Goal: Navigation & Orientation: Find specific page/section

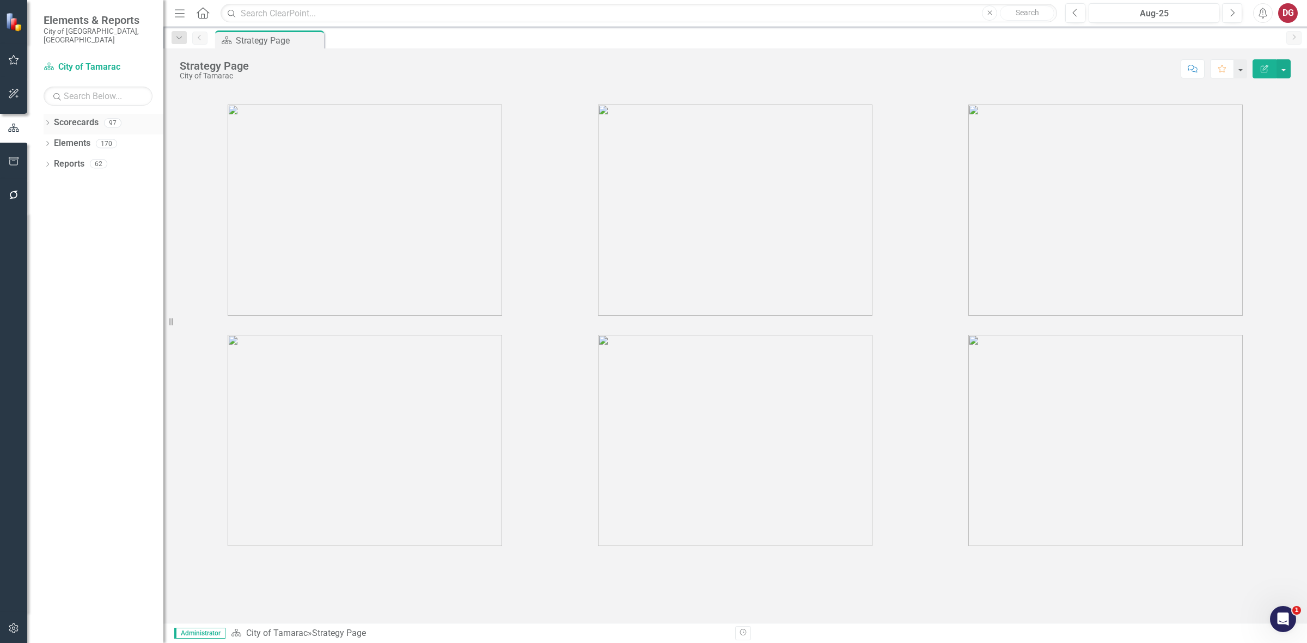
click at [44, 114] on div "Dropdown Scorecards 97" at bounding box center [104, 124] width 120 height 21
click at [50, 121] on icon "Dropdown" at bounding box center [48, 124] width 8 height 6
click at [52, 140] on icon "Dropdown" at bounding box center [53, 143] width 8 height 7
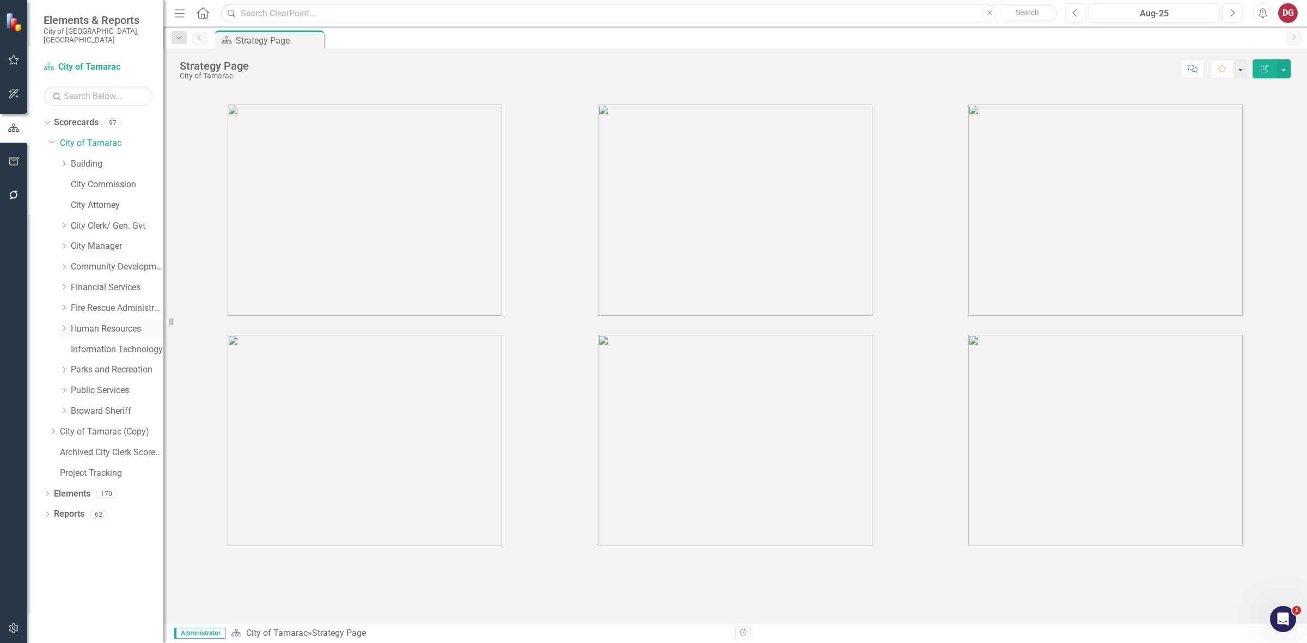
click at [86, 323] on link "Human Resources" at bounding box center [117, 329] width 93 height 13
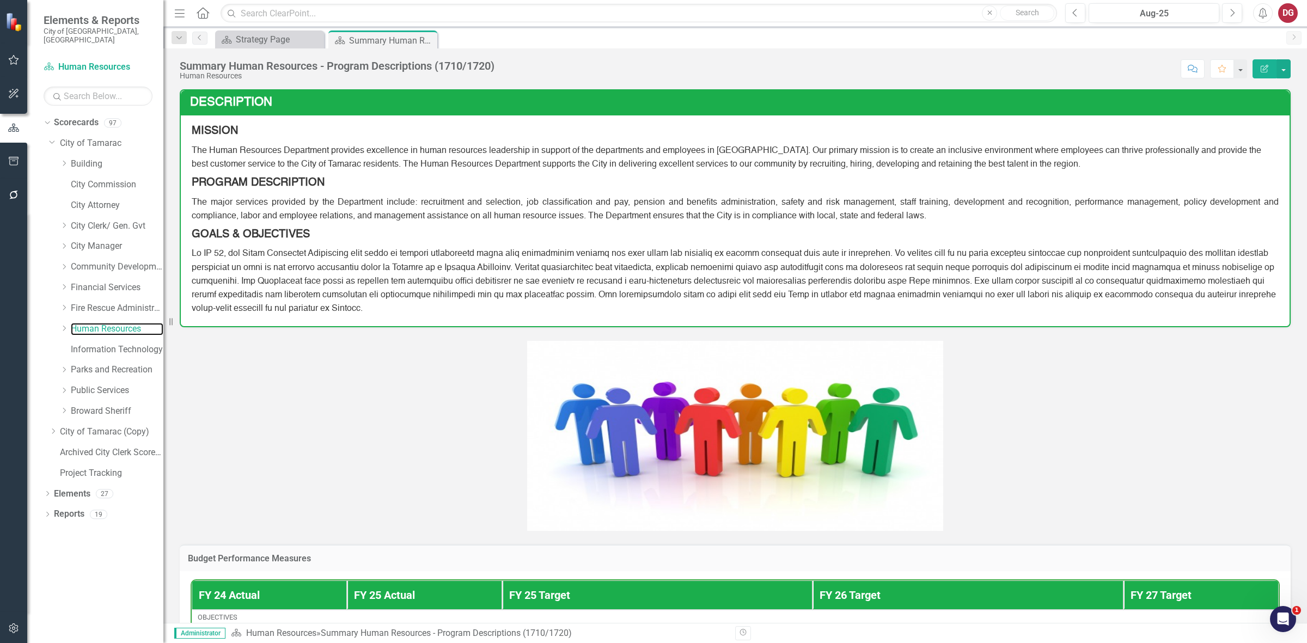
scroll to position [256, 0]
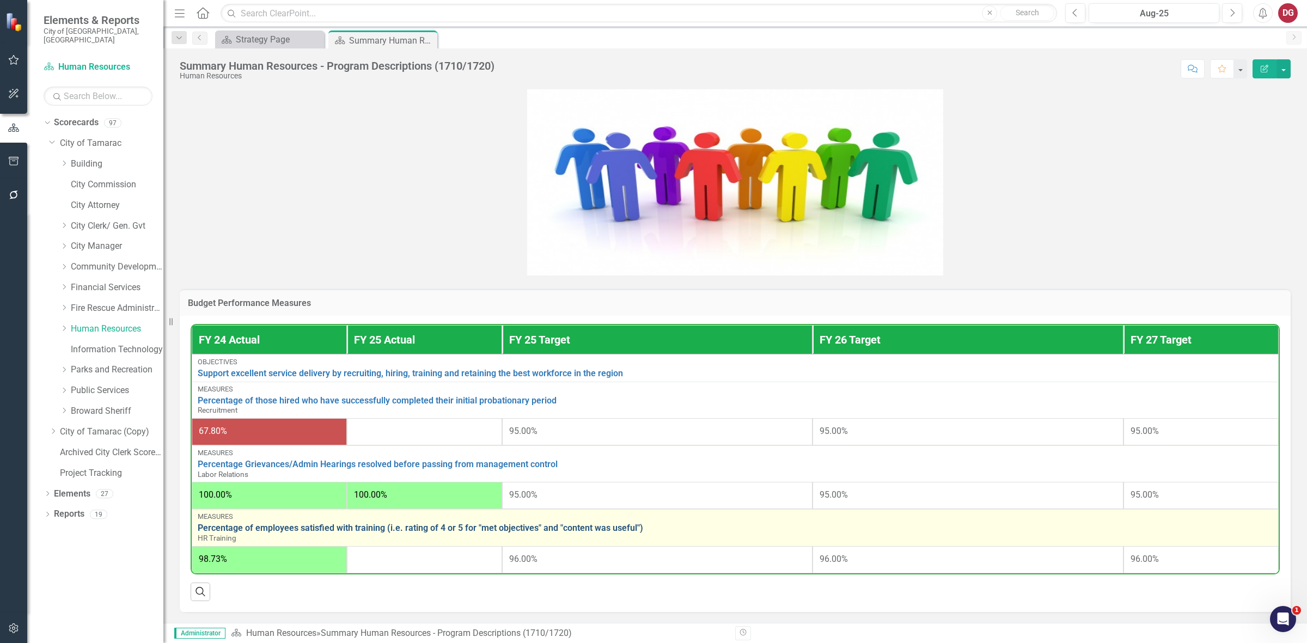
click at [390, 528] on link "Percentage of employees satisfied with training (i.e. rating of 4 or 5 for "met…" at bounding box center [735, 528] width 1075 height 10
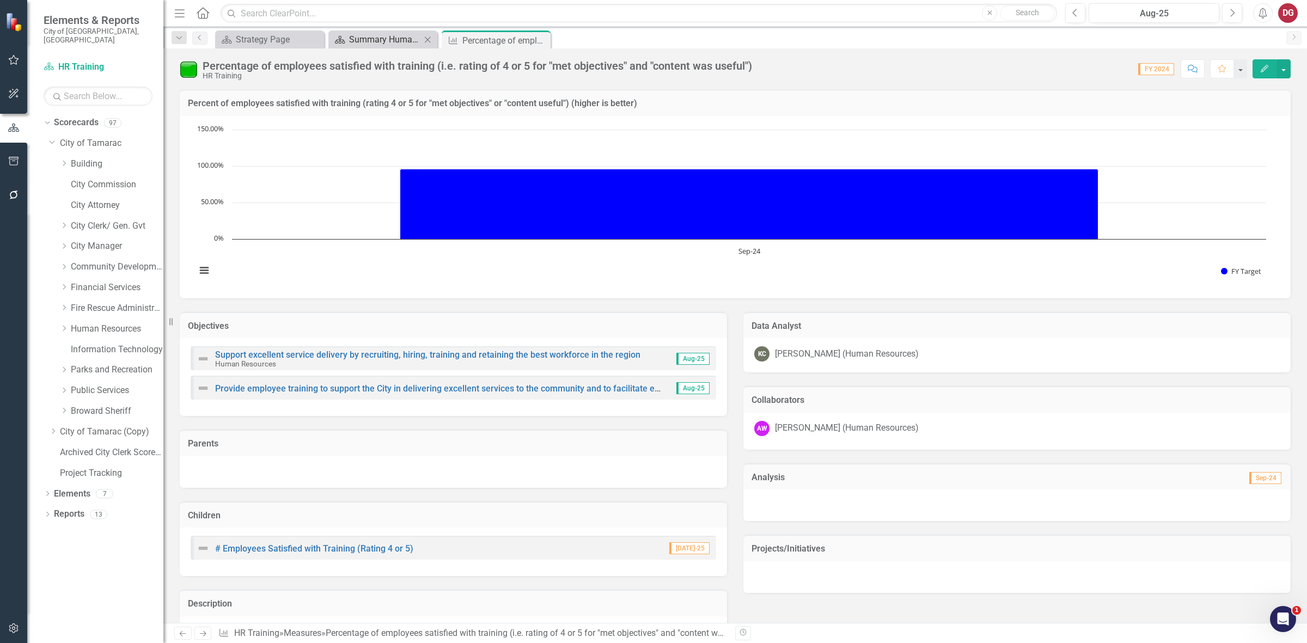
click at [370, 37] on div "Summary Human Resources - Program Descriptions (1710/1720)" at bounding box center [385, 40] width 72 height 14
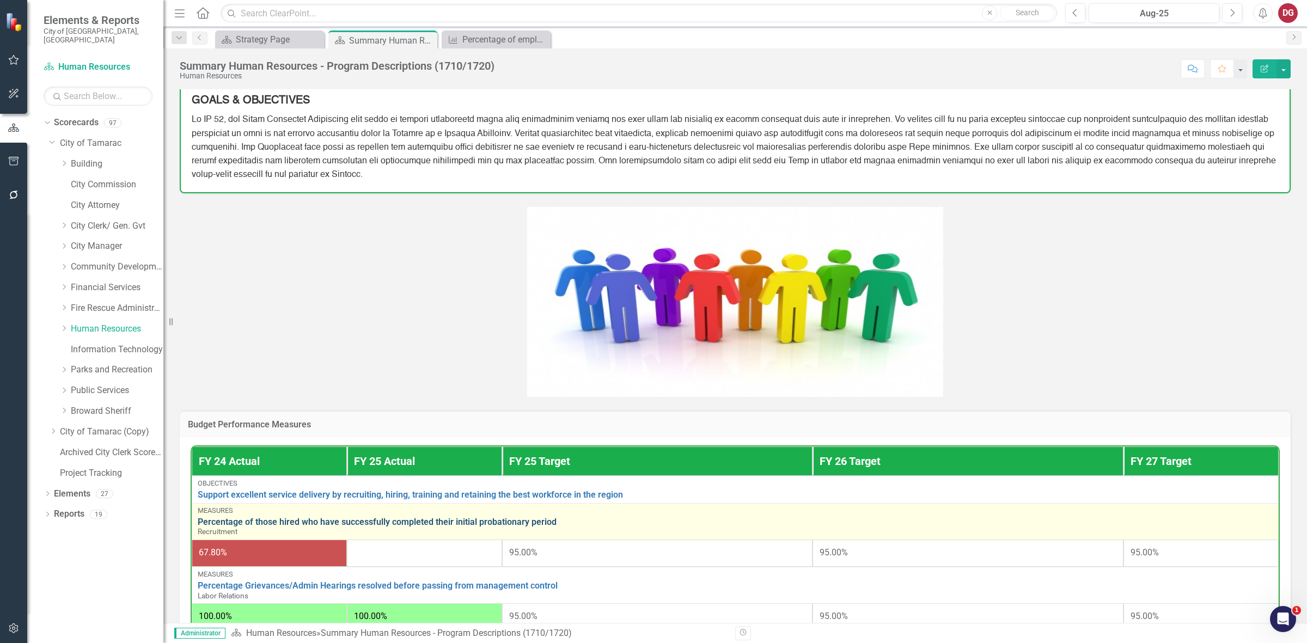
scroll to position [256, 0]
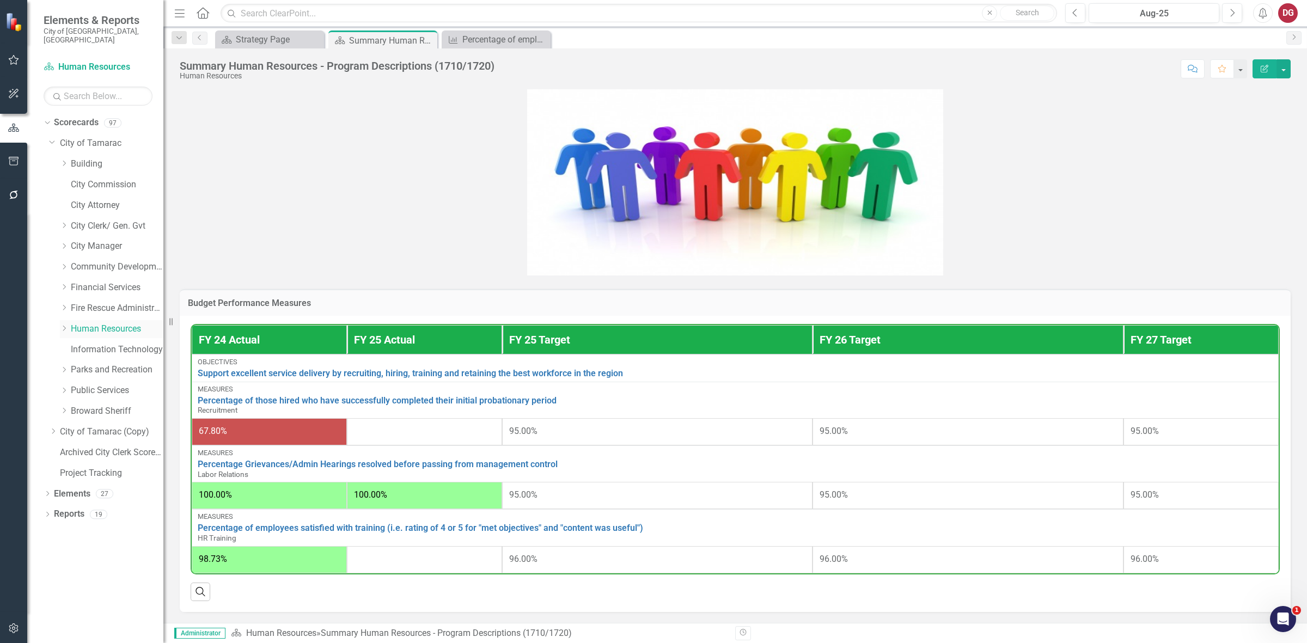
click at [65, 325] on div "Dropdown" at bounding box center [64, 329] width 8 height 9
click at [100, 384] on link "Recruitment" at bounding box center [123, 390] width 82 height 13
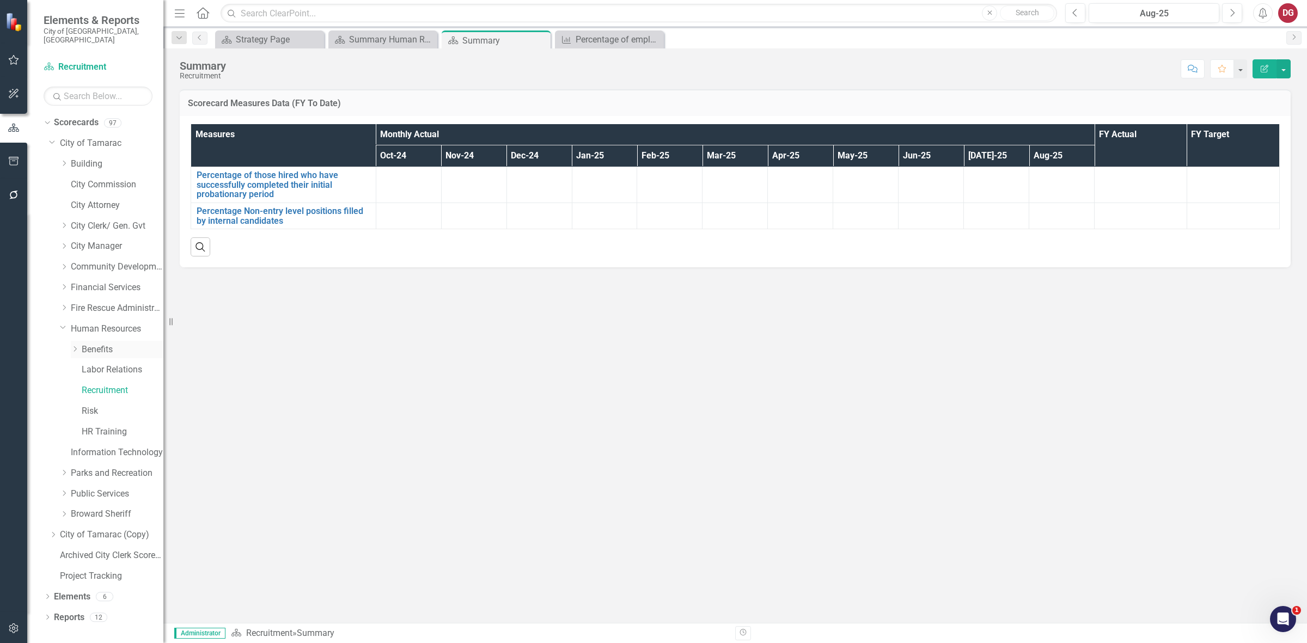
click at [90, 344] on link "Benefits" at bounding box center [123, 350] width 82 height 13
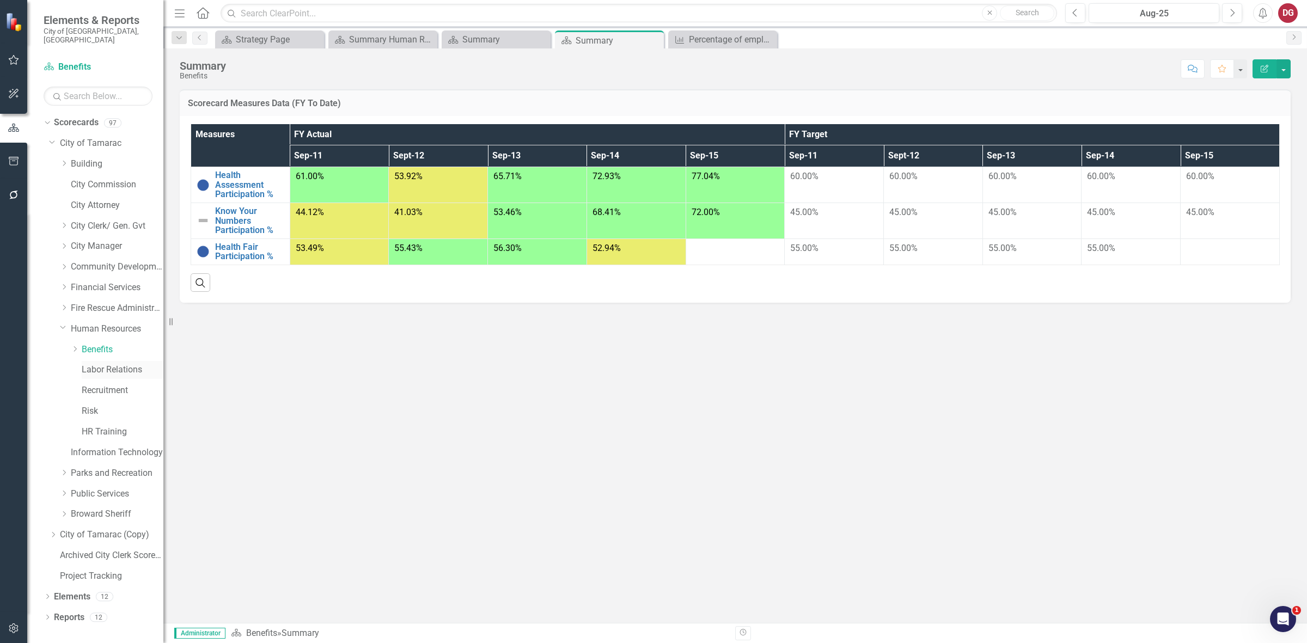
click at [112, 364] on link "Labor Relations" at bounding box center [123, 370] width 82 height 13
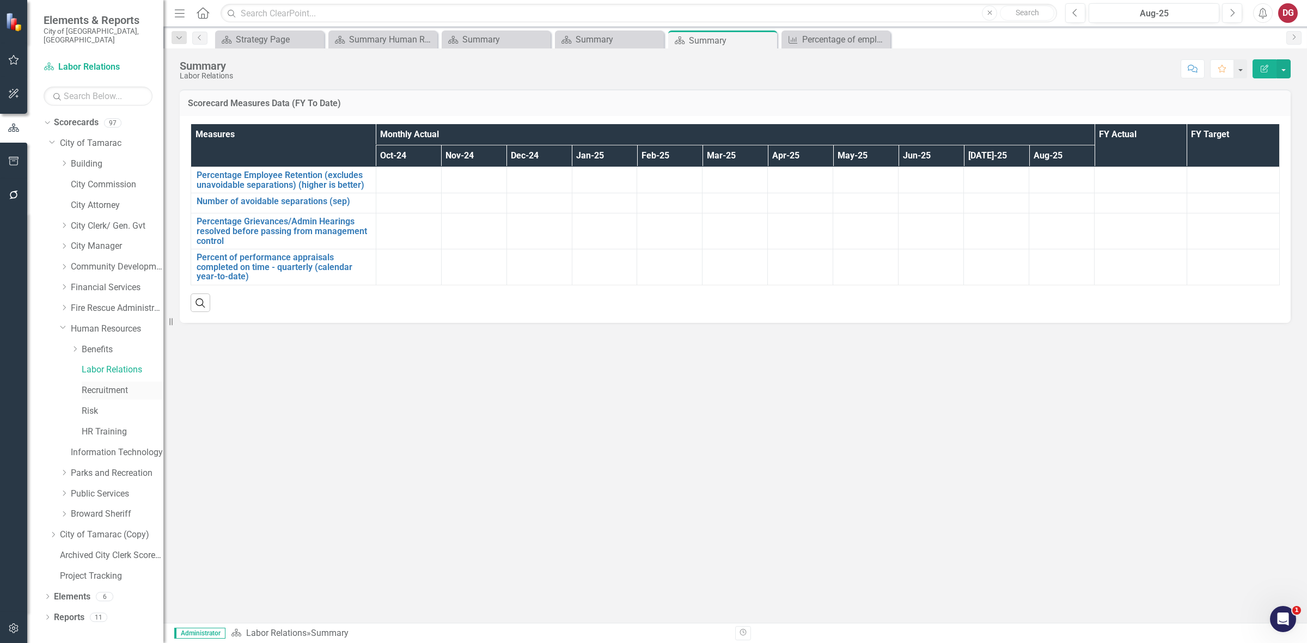
click at [106, 384] on link "Recruitment" at bounding box center [123, 390] width 82 height 13
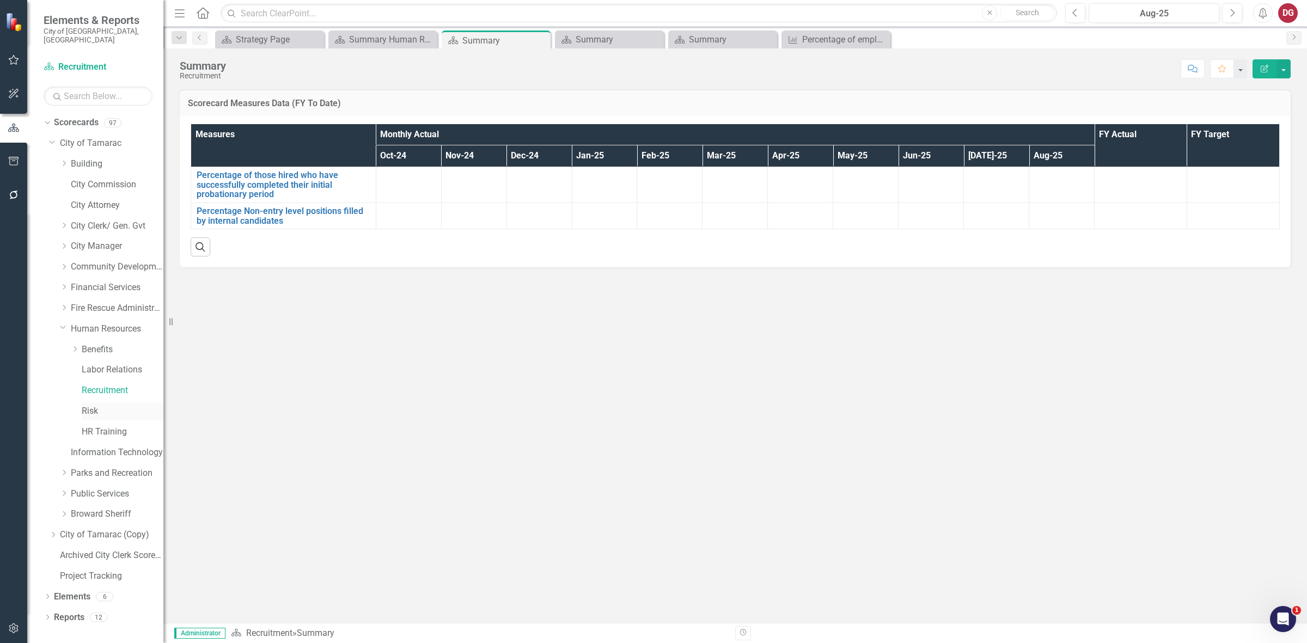
click at [90, 405] on link "Risk" at bounding box center [123, 411] width 82 height 13
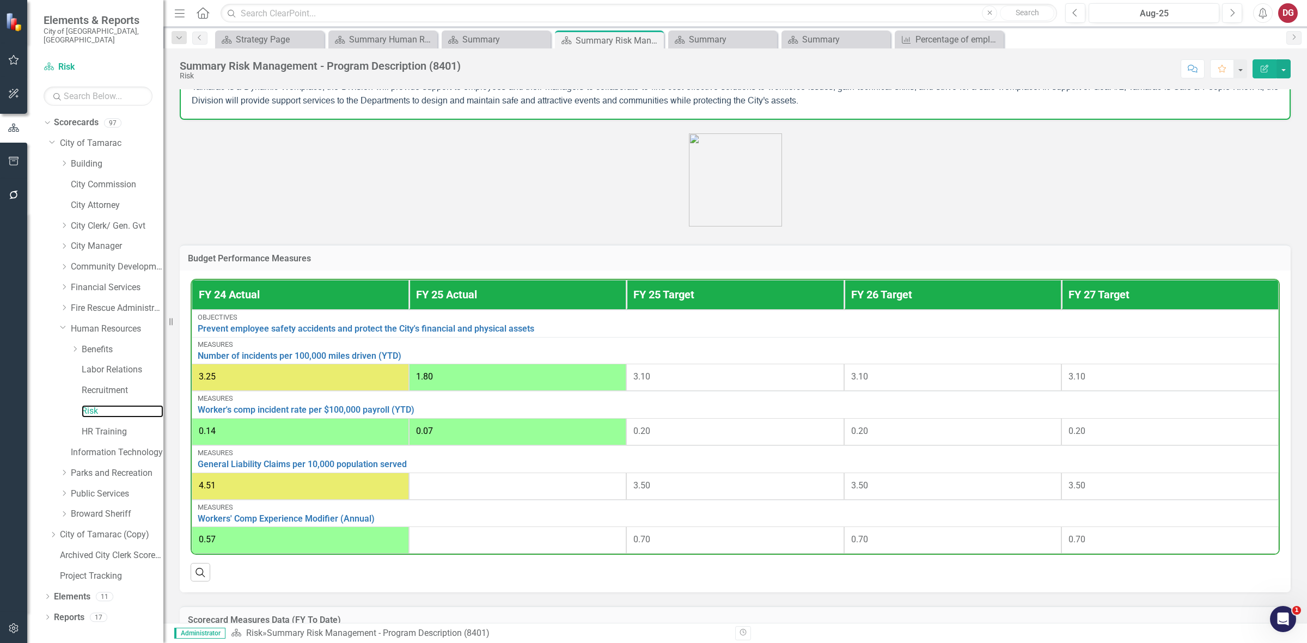
scroll to position [204, 0]
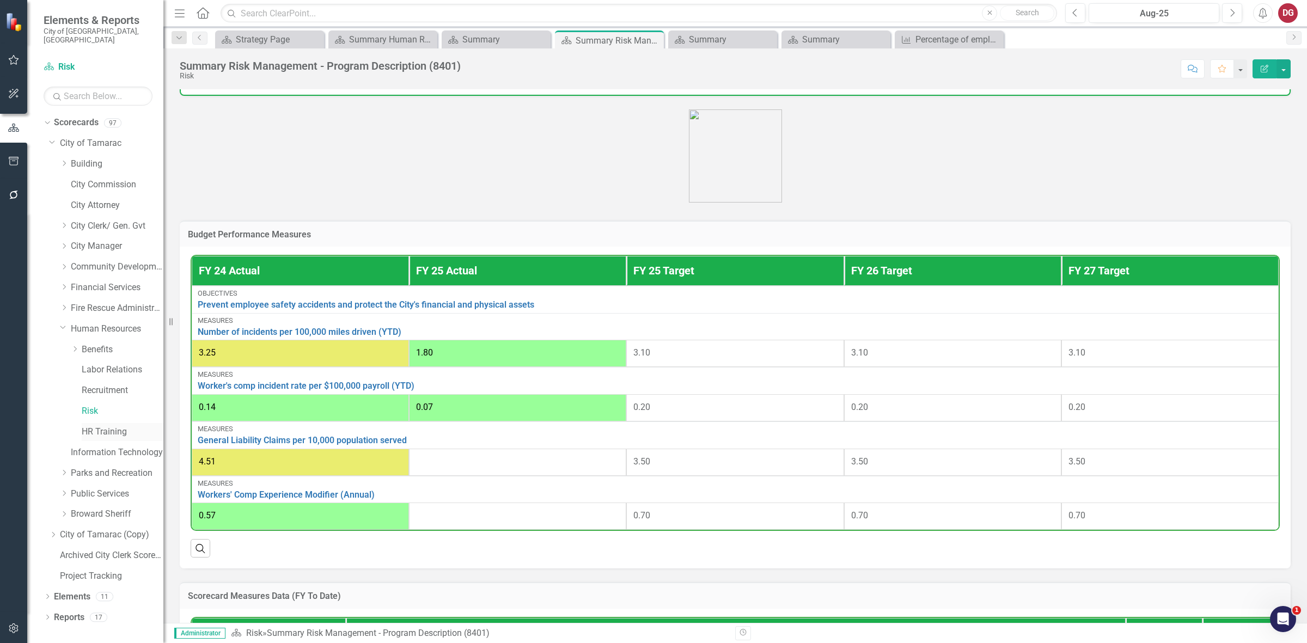
click at [97, 426] on link "HR Training" at bounding box center [123, 432] width 82 height 13
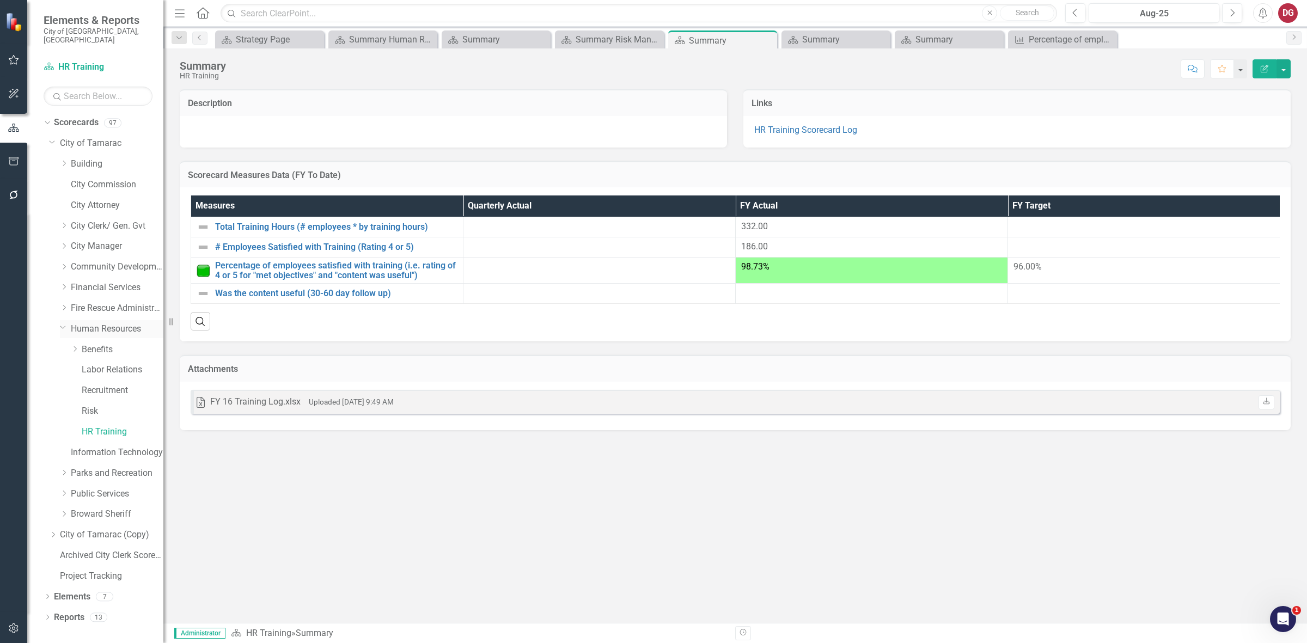
click at [108, 323] on link "Human Resources" at bounding box center [117, 329] width 93 height 13
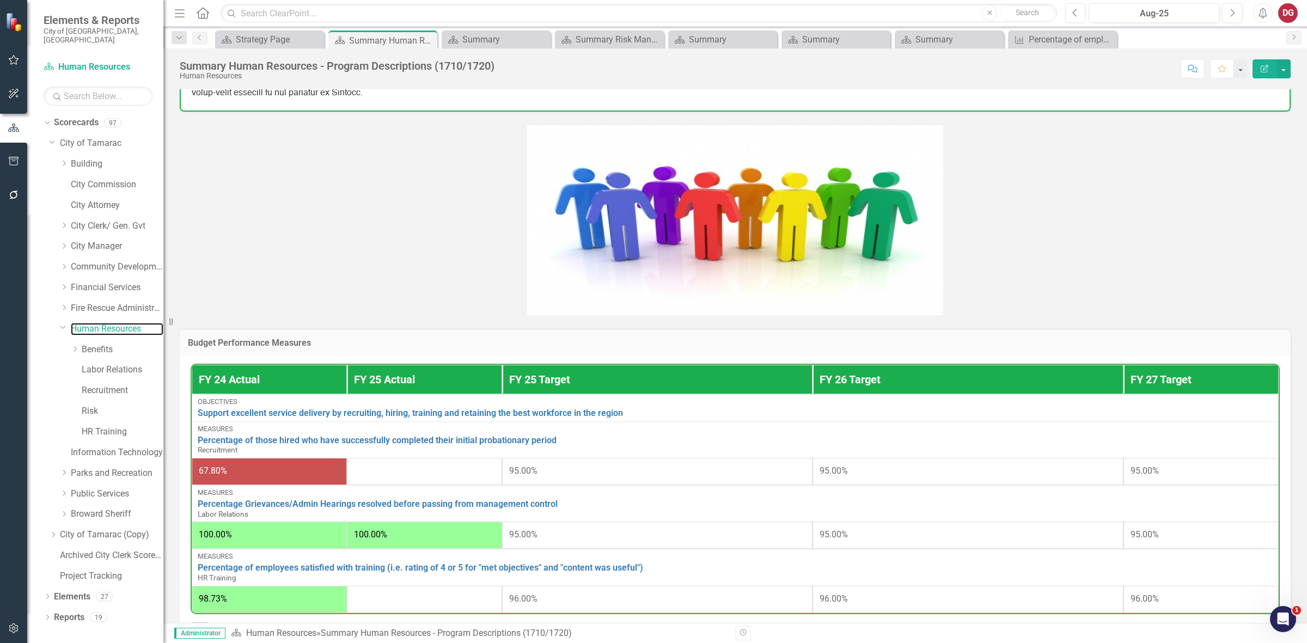
scroll to position [256, 0]
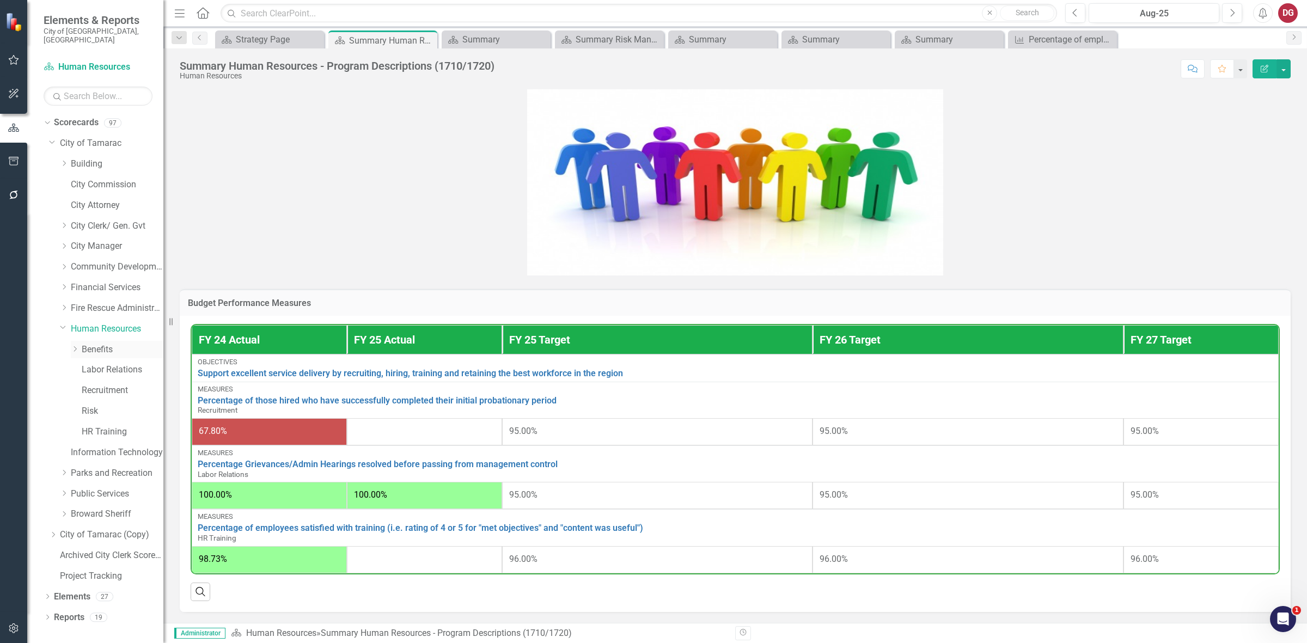
click at [101, 344] on link "Benefits" at bounding box center [123, 350] width 82 height 13
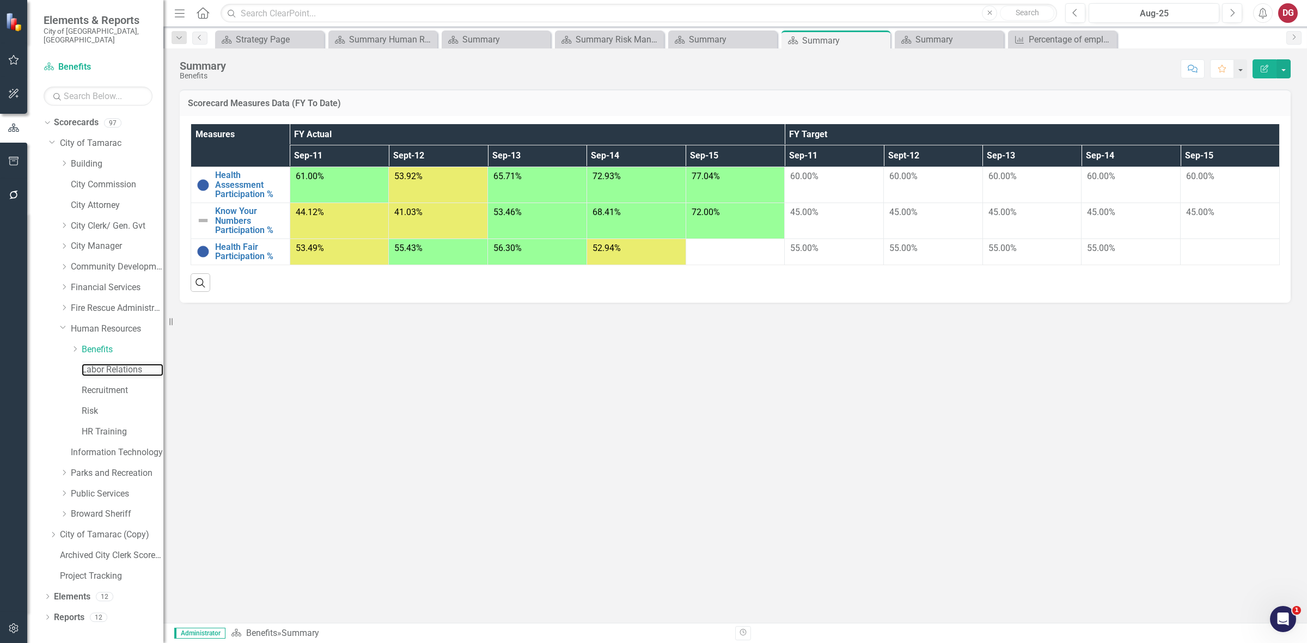
click at [107, 364] on link "Labor Relations" at bounding box center [123, 370] width 82 height 13
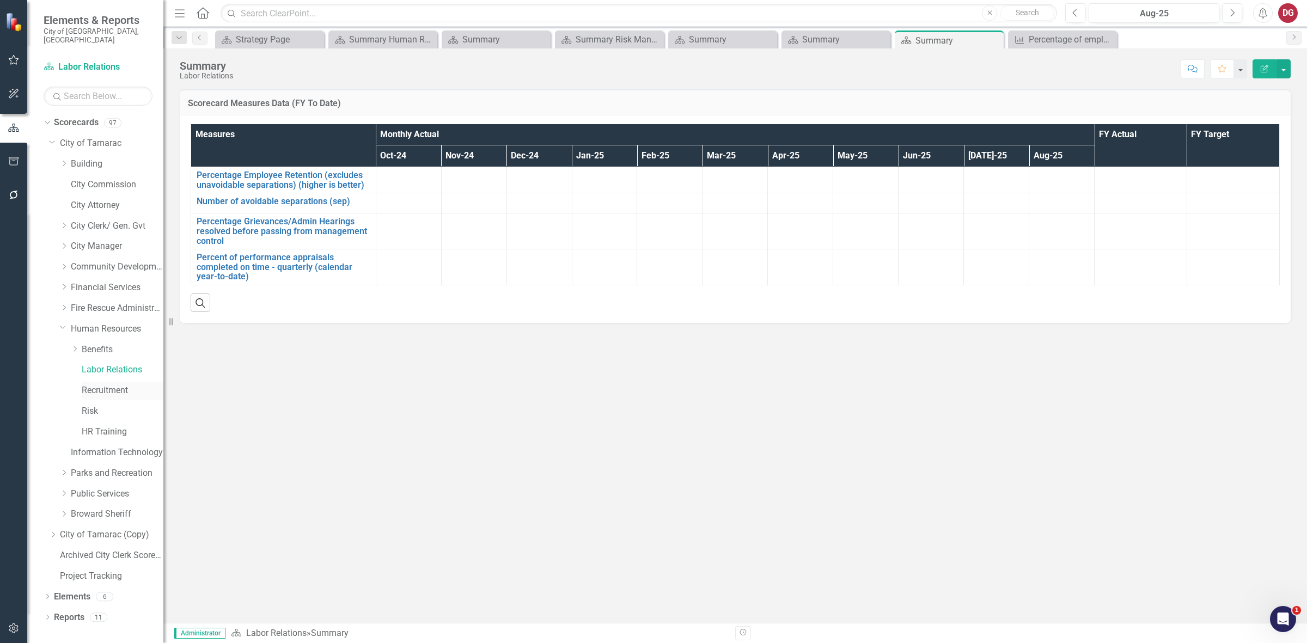
click at [106, 384] on link "Recruitment" at bounding box center [123, 390] width 82 height 13
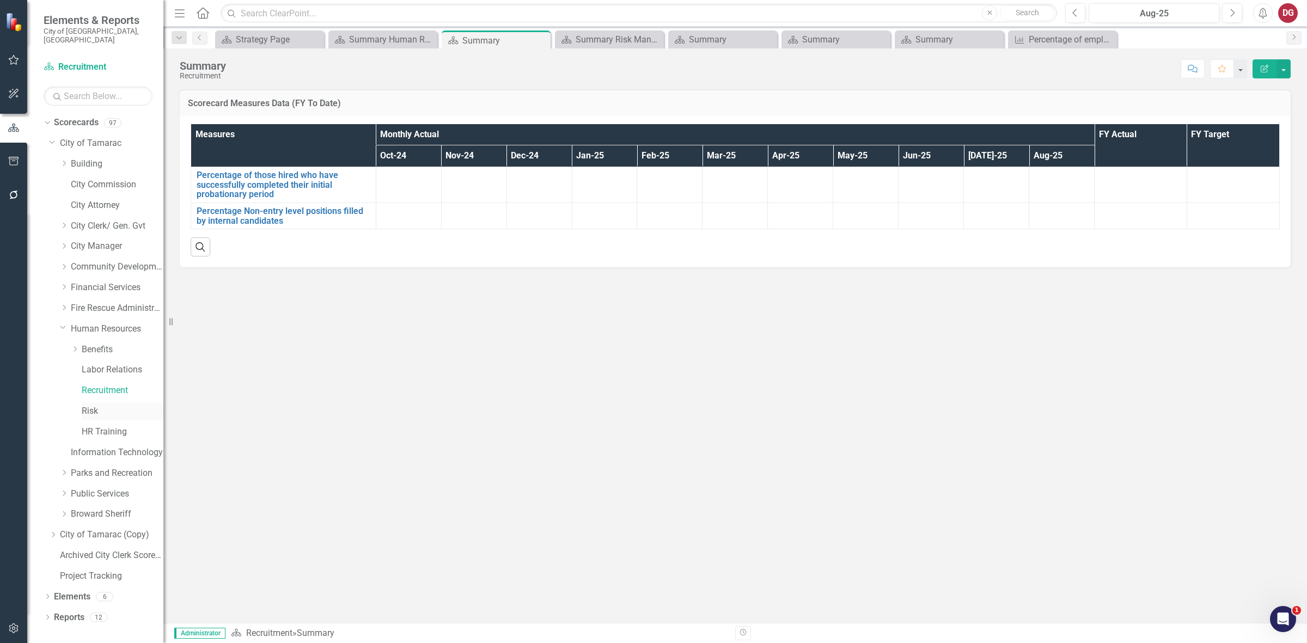
click at [96, 405] on link "Risk" at bounding box center [123, 411] width 82 height 13
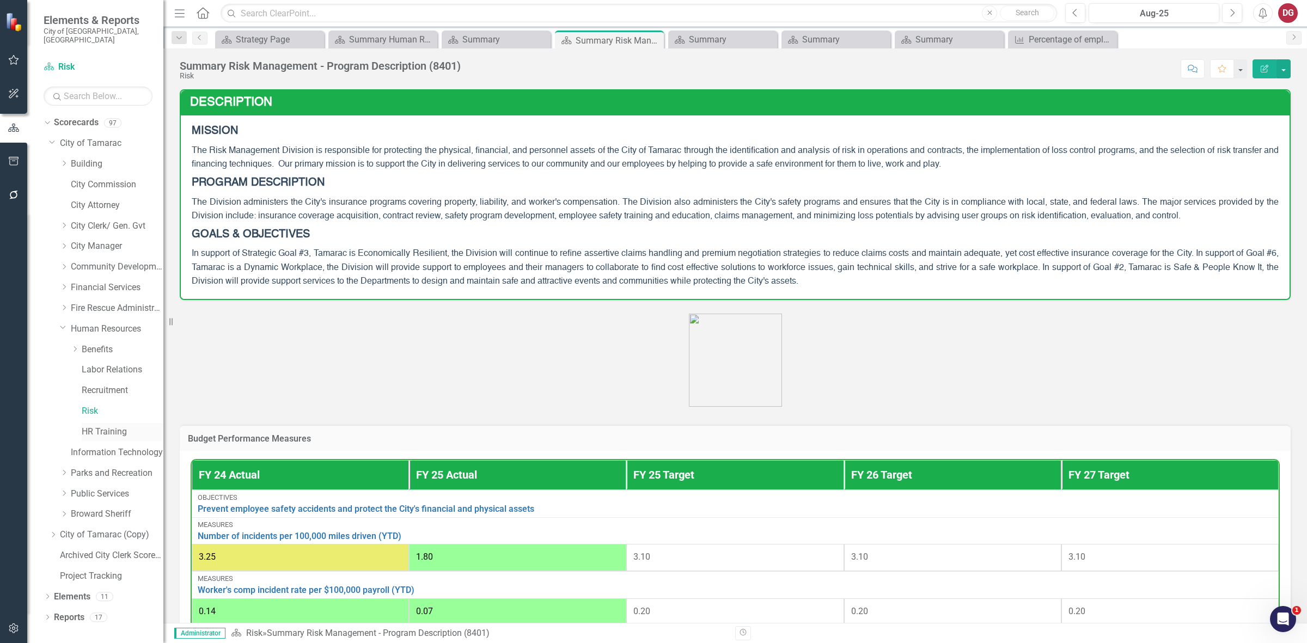
click at [109, 426] on link "HR Training" at bounding box center [123, 432] width 82 height 13
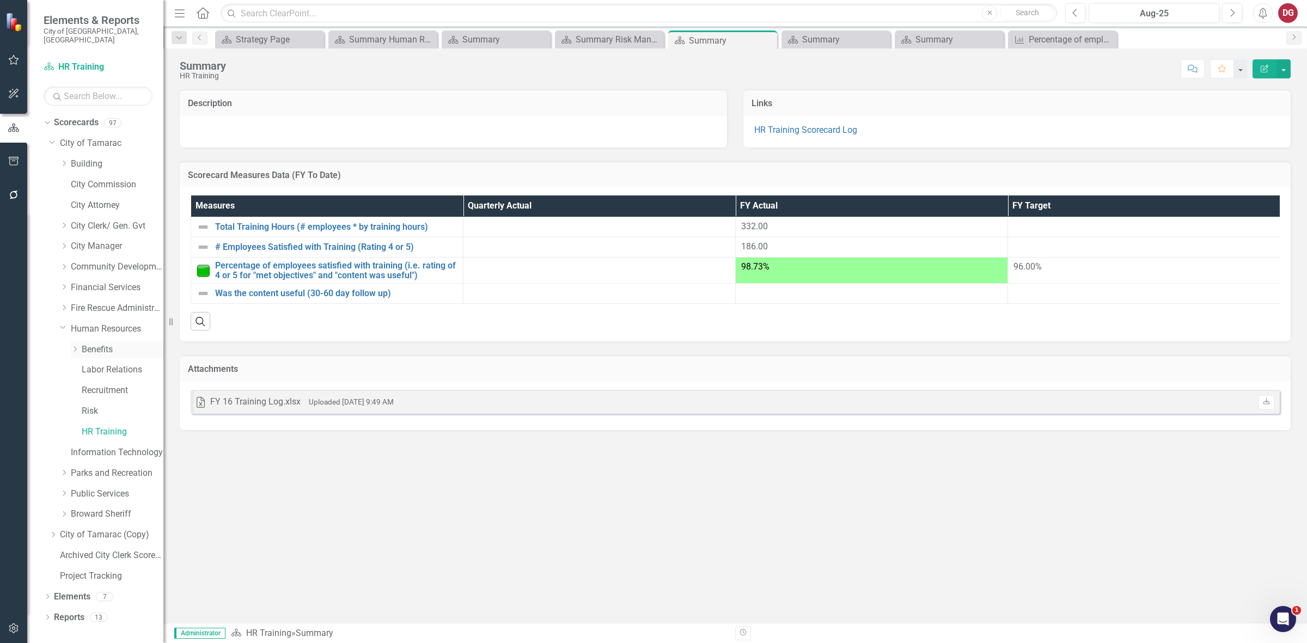
click at [100, 344] on link "Benefits" at bounding box center [123, 350] width 82 height 13
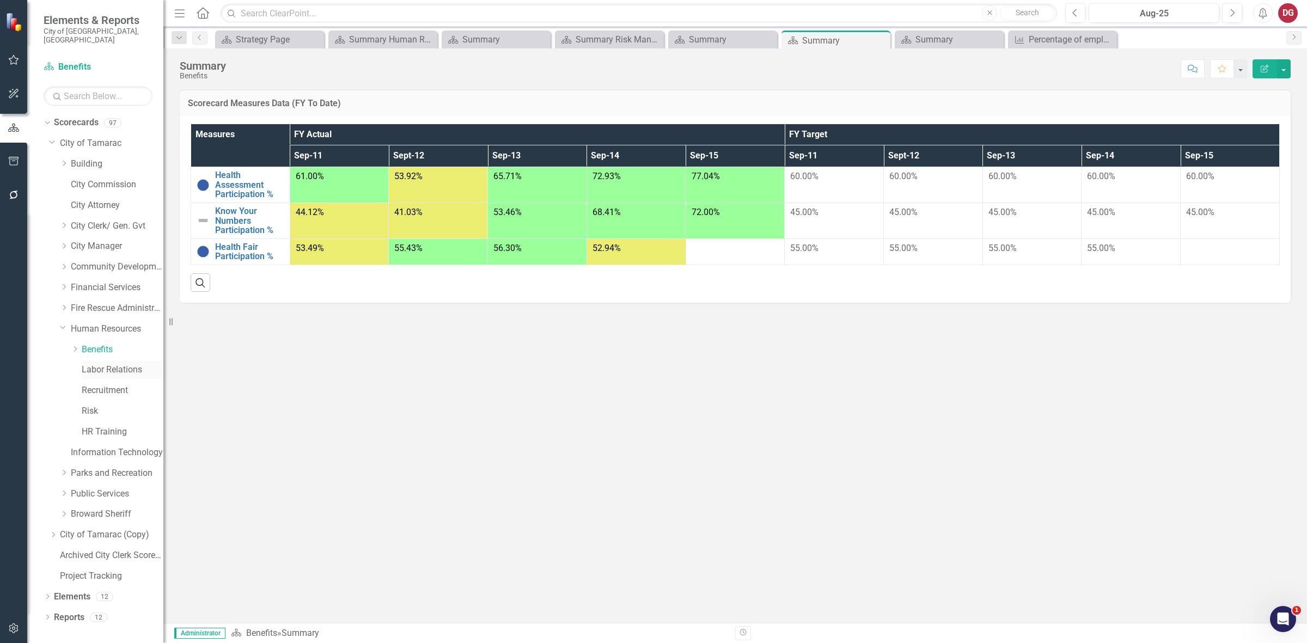
click at [118, 364] on link "Labor Relations" at bounding box center [123, 370] width 82 height 13
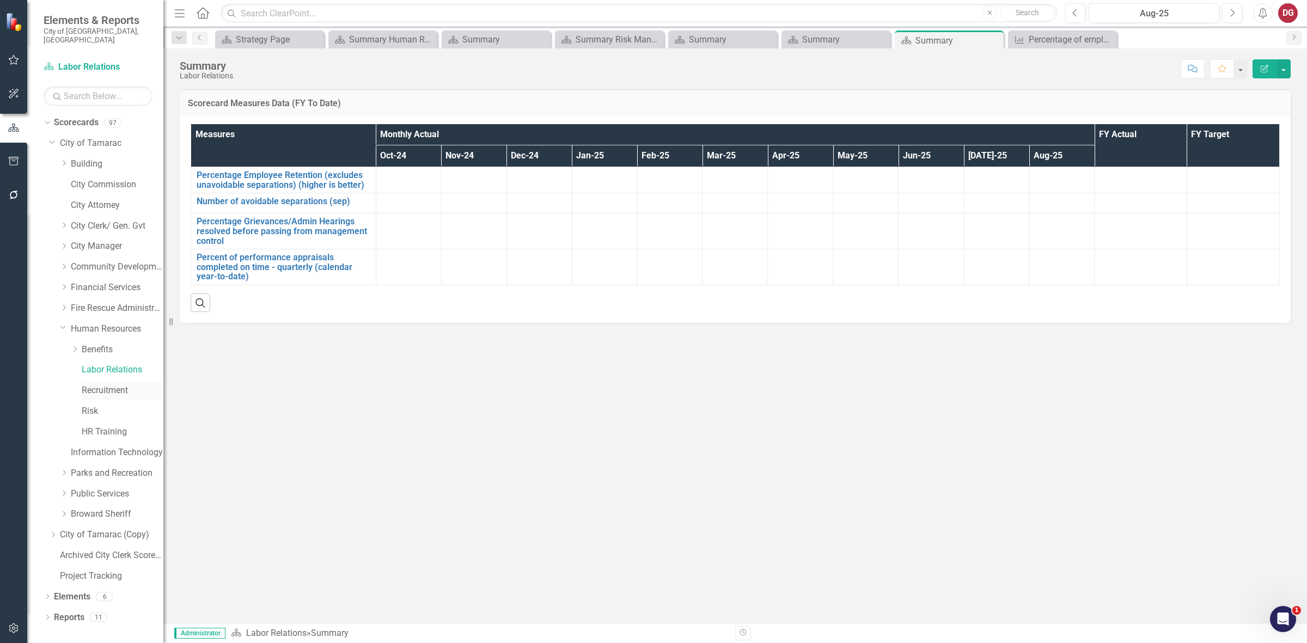
click at [94, 384] on link "Recruitment" at bounding box center [123, 390] width 82 height 13
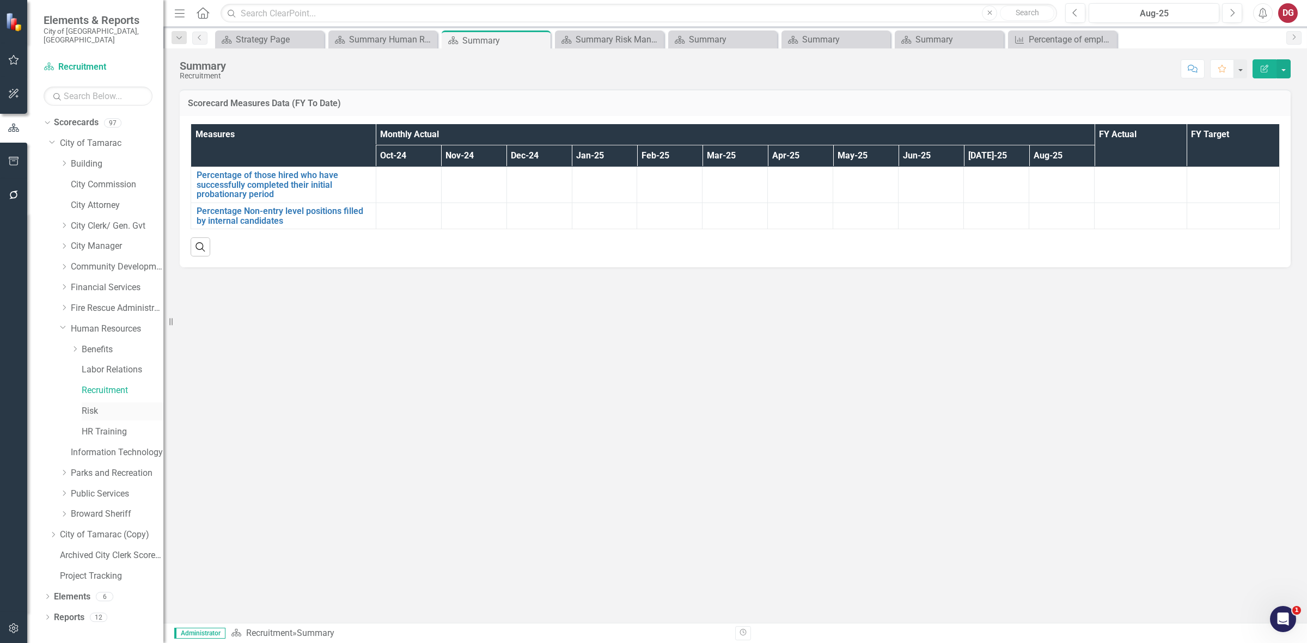
click at [88, 405] on link "Risk" at bounding box center [123, 411] width 82 height 13
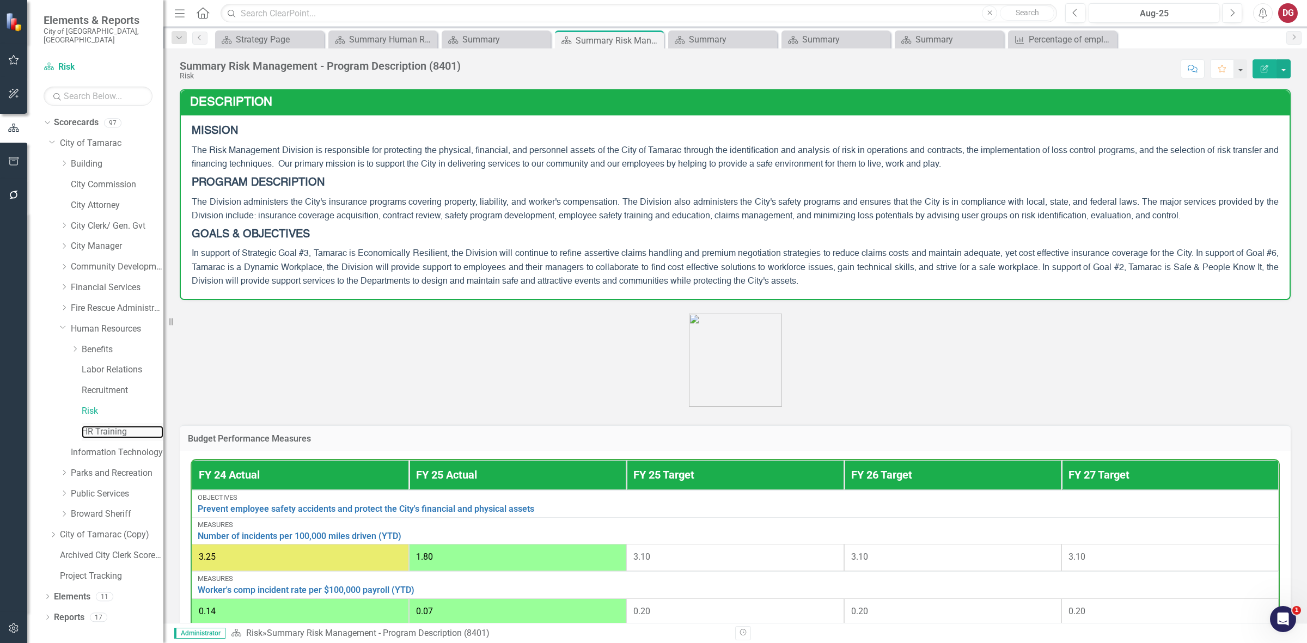
click at [102, 426] on link "HR Training" at bounding box center [123, 432] width 82 height 13
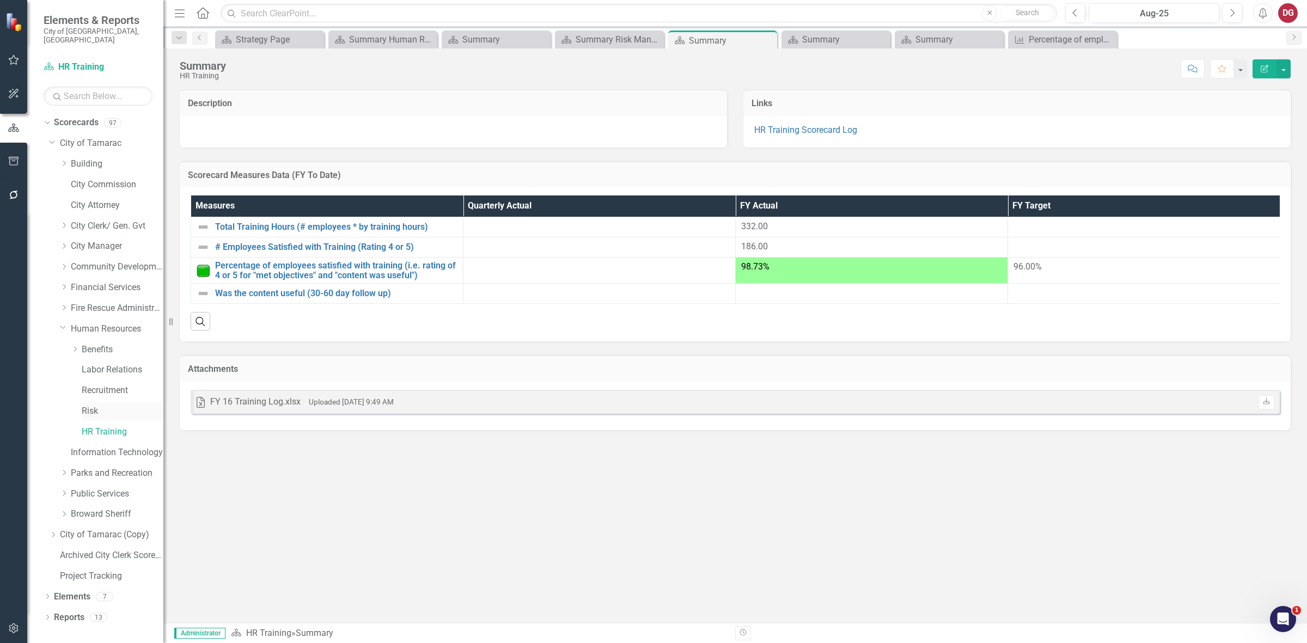
click at [90, 405] on link "Risk" at bounding box center [123, 411] width 82 height 13
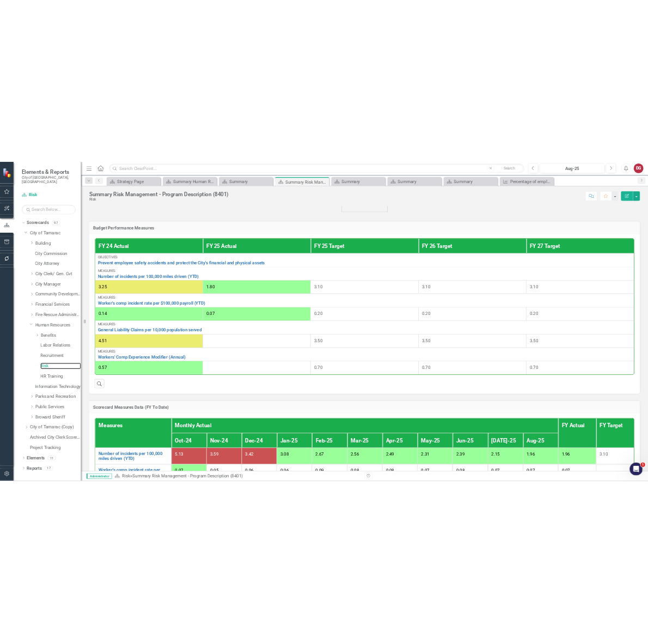
scroll to position [272, 0]
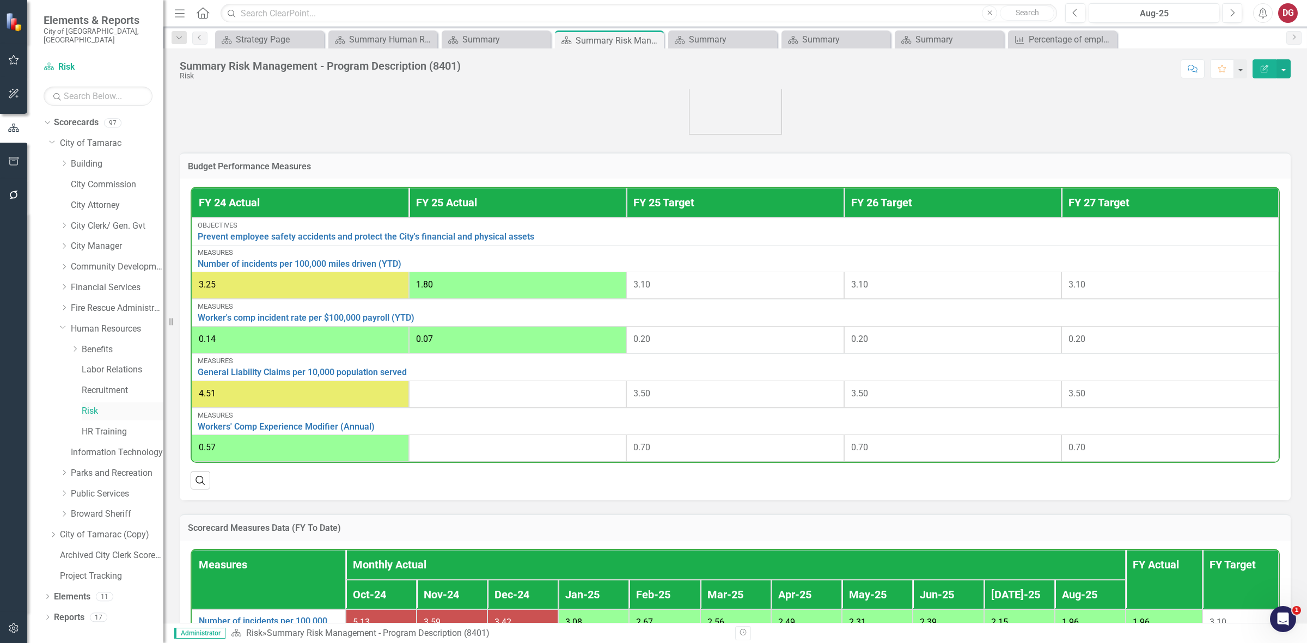
click at [96, 405] on link "Risk" at bounding box center [123, 411] width 82 height 13
